Goal: Task Accomplishment & Management: Use online tool/utility

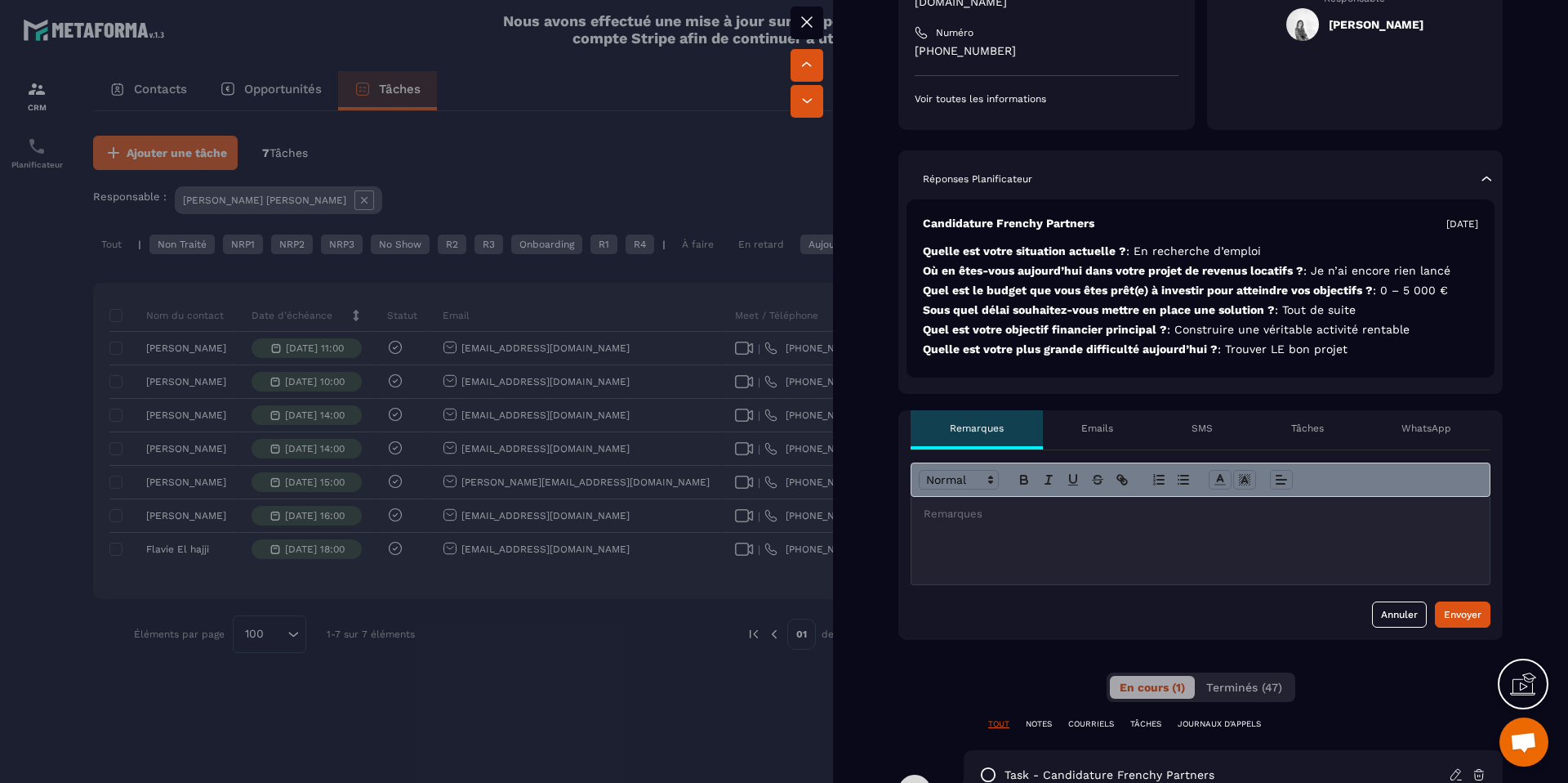
scroll to position [308, 0]
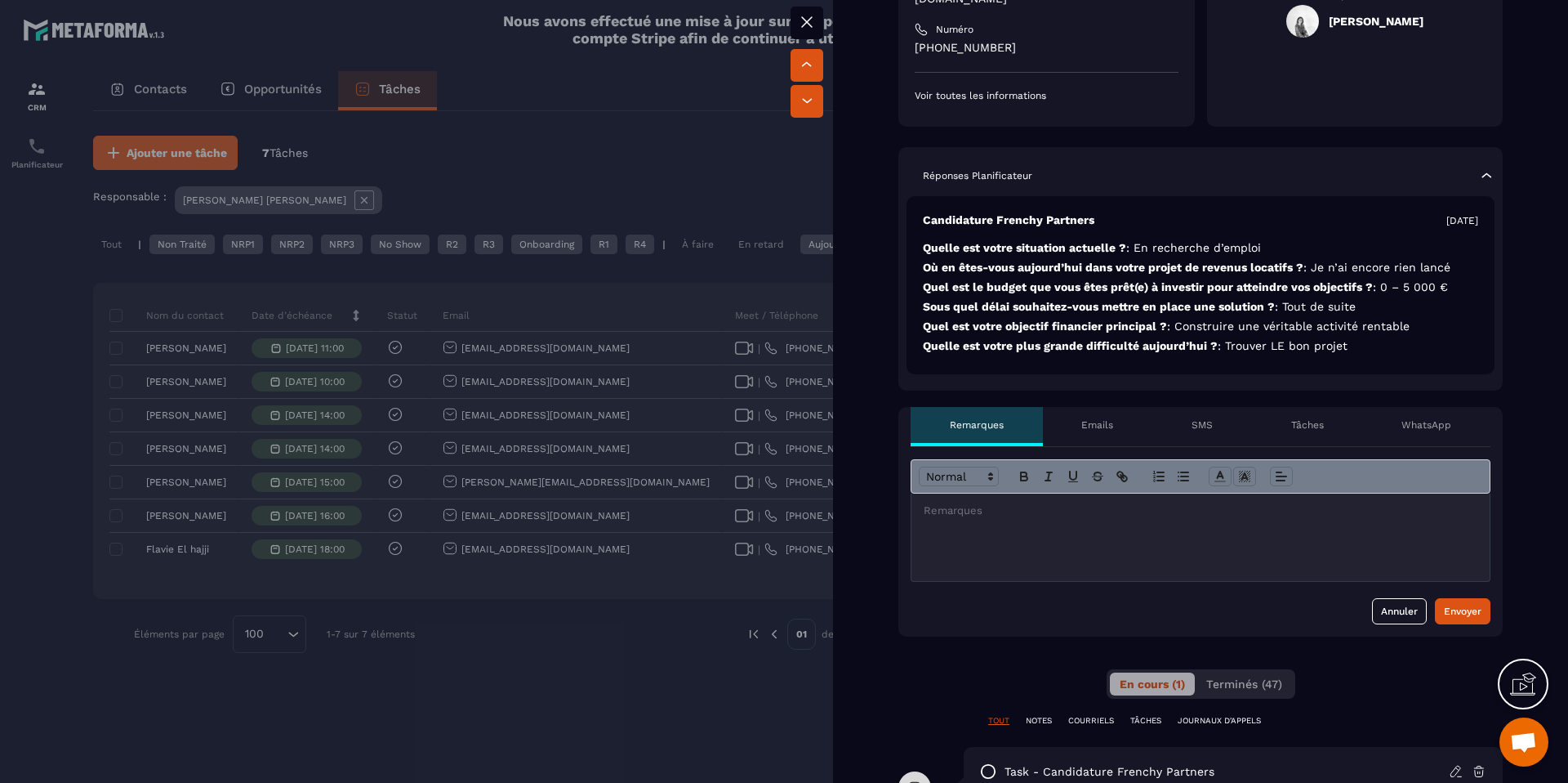
click at [1101, 512] on div at bounding box center [1200, 537] width 578 height 88
click at [674, 669] on div at bounding box center [784, 391] width 1568 height 783
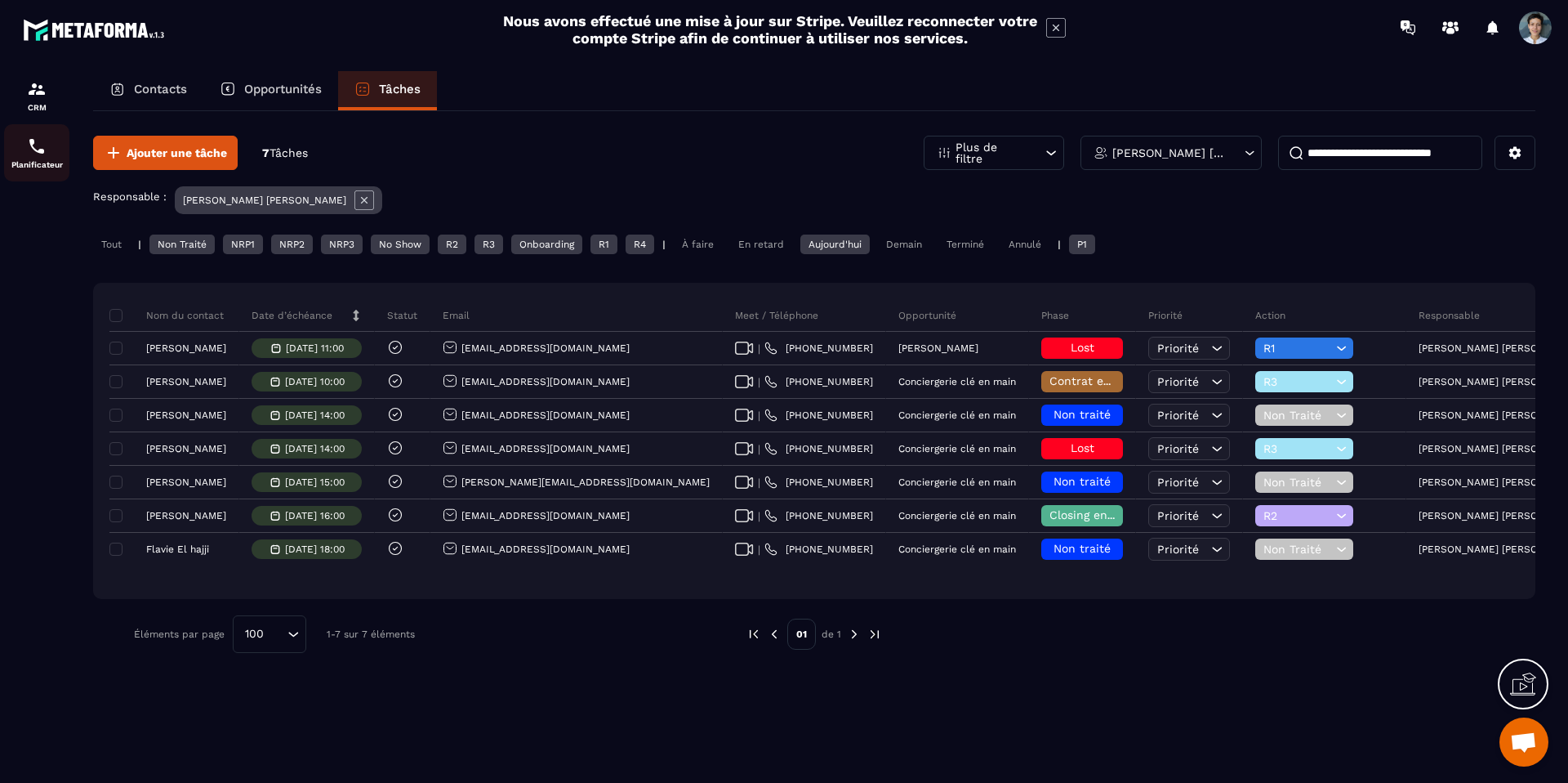
click at [35, 170] on link "Planificateur" at bounding box center [37, 153] width 65 height 57
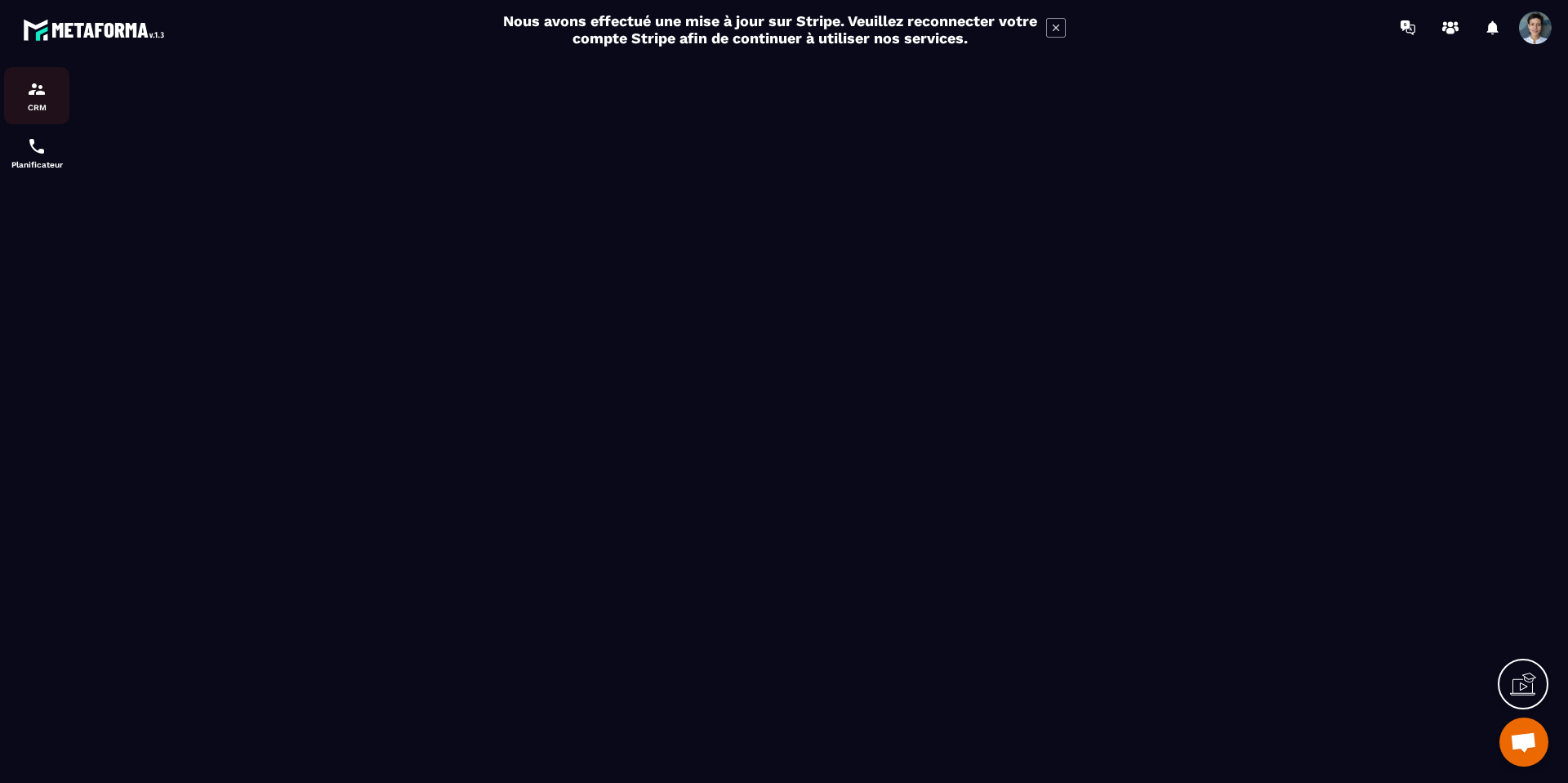
click at [46, 83] on img at bounding box center [36, 89] width 19 height 19
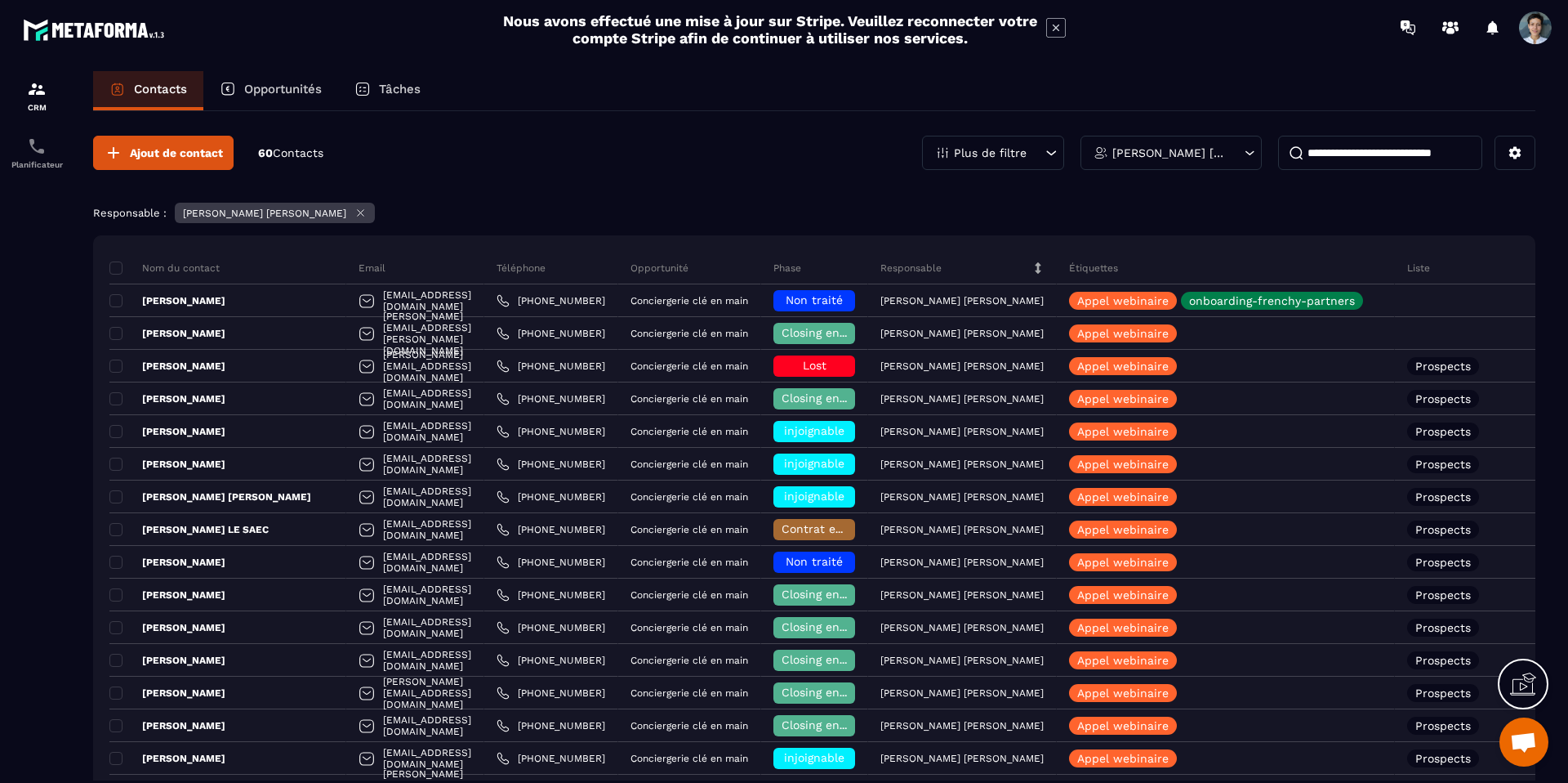
click at [389, 73] on div "Tâches" at bounding box center [388, 90] width 99 height 39
